Goal: Task Accomplishment & Management: Use online tool/utility

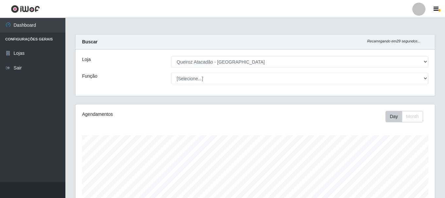
select select "464"
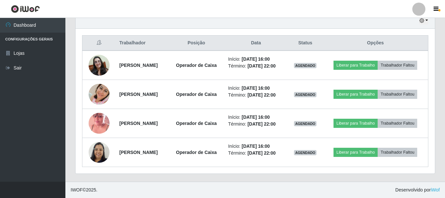
scroll to position [255, 0]
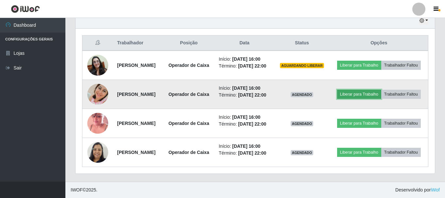
click at [381, 90] on button "Liberar para Trabalho" at bounding box center [359, 94] width 44 height 9
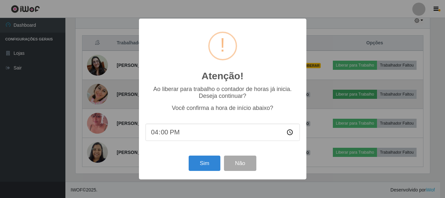
scroll to position [136, 356]
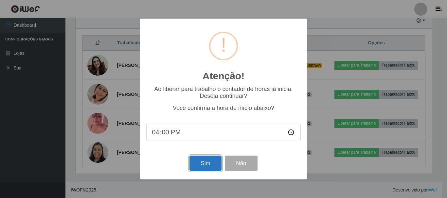
click at [207, 164] on button "Sim" at bounding box center [205, 163] width 32 height 15
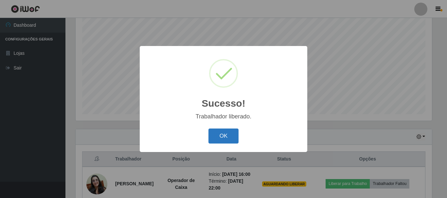
click at [218, 136] on button "OK" at bounding box center [223, 136] width 30 height 15
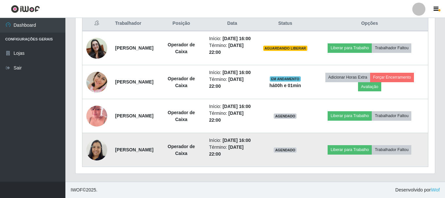
scroll to position [283, 0]
click at [368, 147] on button "Liberar para Trabalho" at bounding box center [350, 149] width 44 height 9
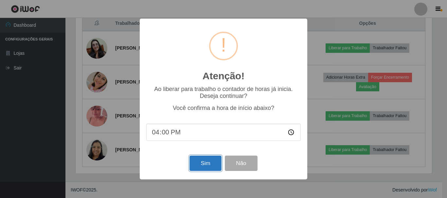
click at [193, 170] on button "Sim" at bounding box center [205, 163] width 32 height 15
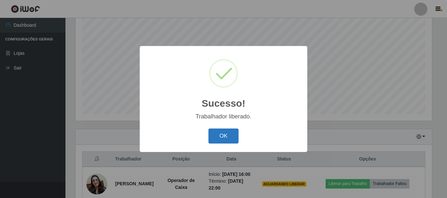
click at [227, 141] on button "OK" at bounding box center [223, 136] width 30 height 15
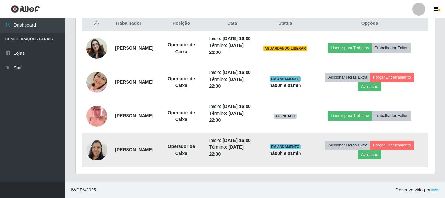
scroll to position [283, 0]
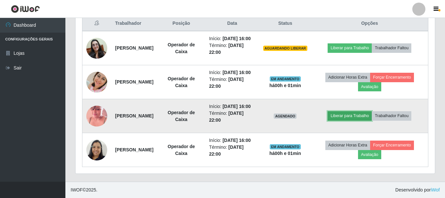
click at [350, 111] on button "Liberar para Trabalho" at bounding box center [350, 115] width 44 height 9
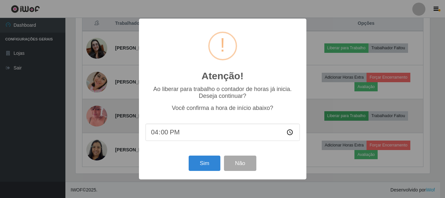
scroll to position [136, 356]
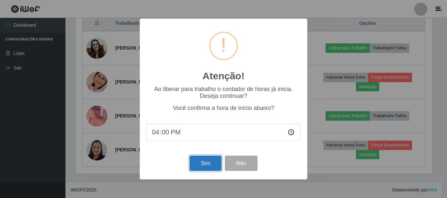
click at [203, 167] on button "Sim" at bounding box center [205, 163] width 32 height 15
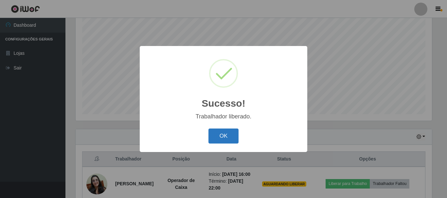
click at [228, 137] on button "OK" at bounding box center [223, 136] width 30 height 15
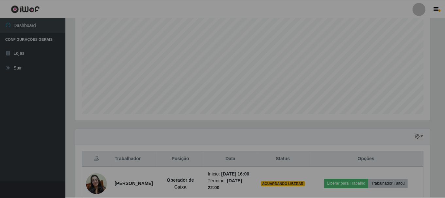
scroll to position [0, 0]
